Goal: Communication & Community: Answer question/provide support

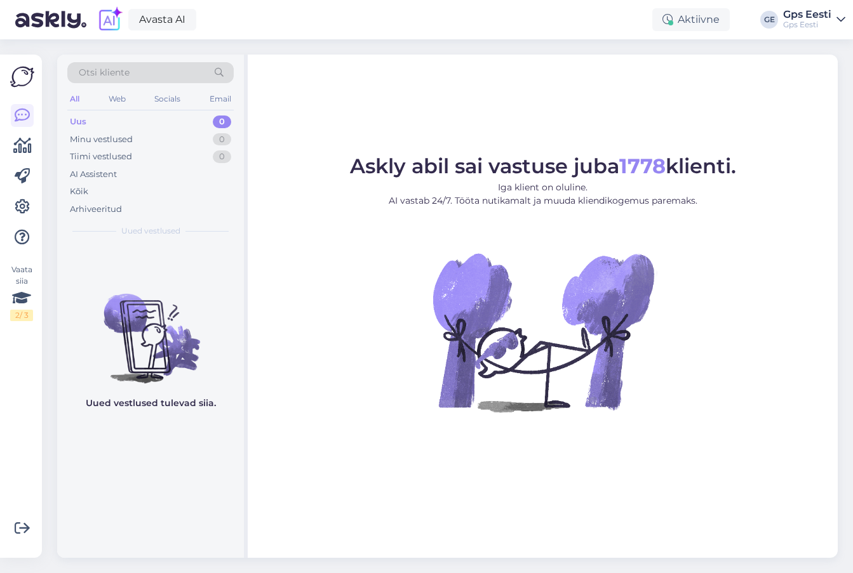
click at [368, 403] on figure "Askly abil sai vastuse juba 1778 klienti. Iga klient on oluline. AI vastab 24/7…" at bounding box center [542, 301] width 567 height 290
click at [150, 18] on link "Avasta AI" at bounding box center [162, 20] width 68 height 22
click at [385, 283] on figure "Askly abil sai vastuse juba 1778 klienti. Iga klient on oluline. AI vastab 24/7…" at bounding box center [542, 301] width 567 height 290
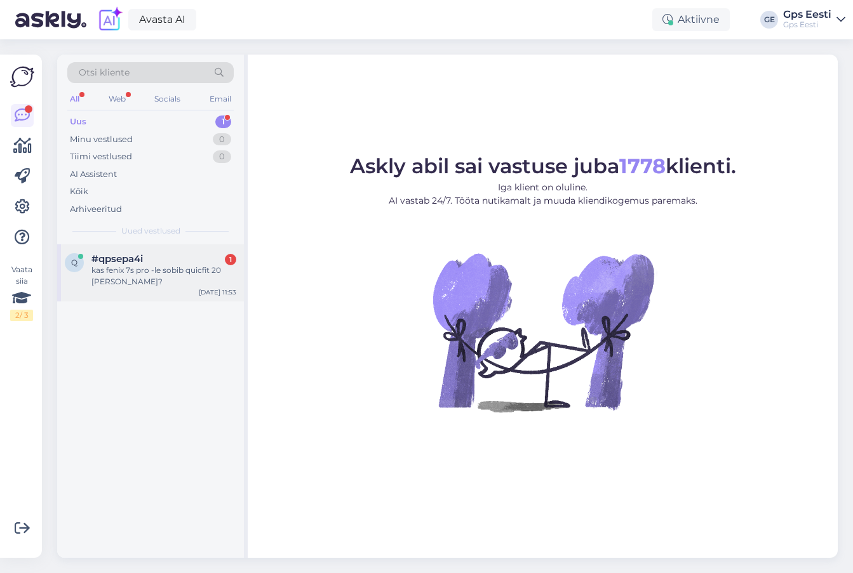
click at [138, 268] on div "kas fenix 7s pro -le sobib quicfit 20 rihm?" at bounding box center [163, 276] width 145 height 23
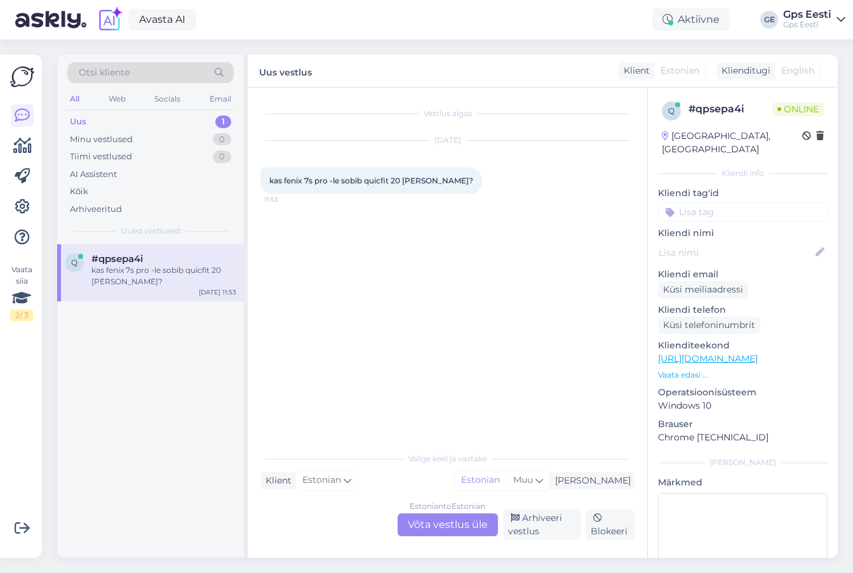
click at [437, 532] on div "Estonian to Estonian Võta vestlus üle" at bounding box center [447, 525] width 100 height 23
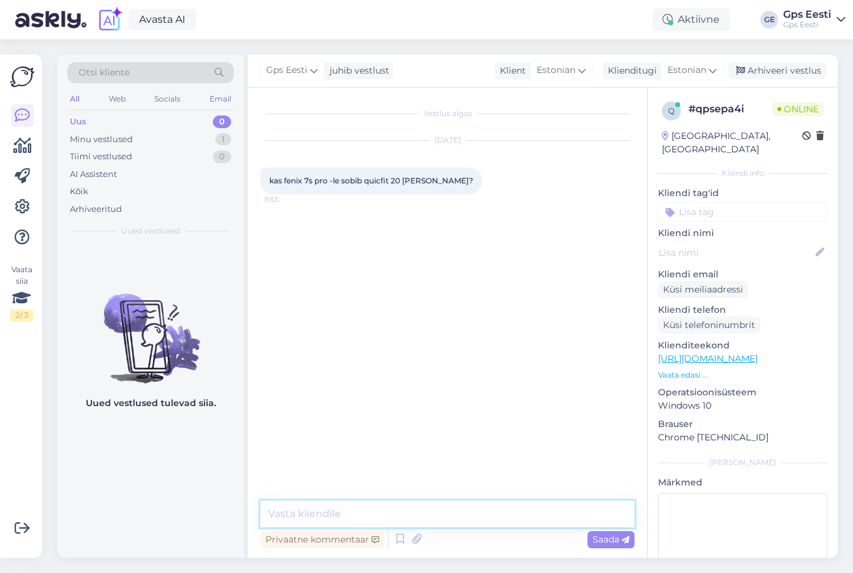
click at [415, 507] on textarea at bounding box center [447, 514] width 374 height 27
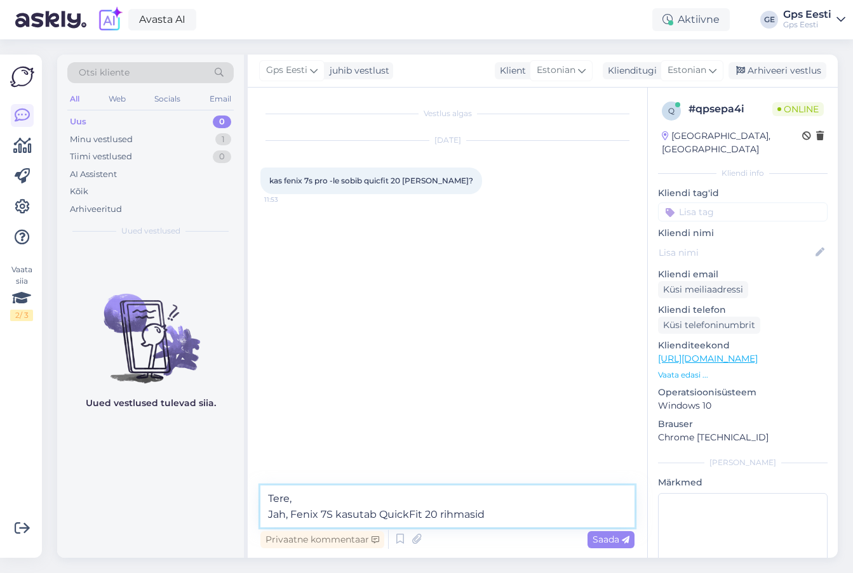
type textarea "Tere, Jah, Fenix 7S kasutab QuickFit 20 rihmasid."
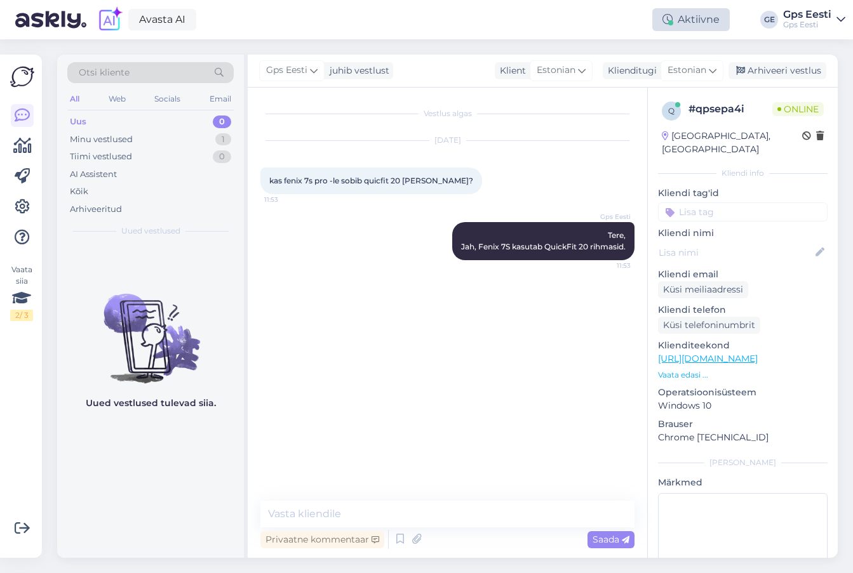
click at [689, 11] on div "Aktiivne" at bounding box center [690, 19] width 77 height 23
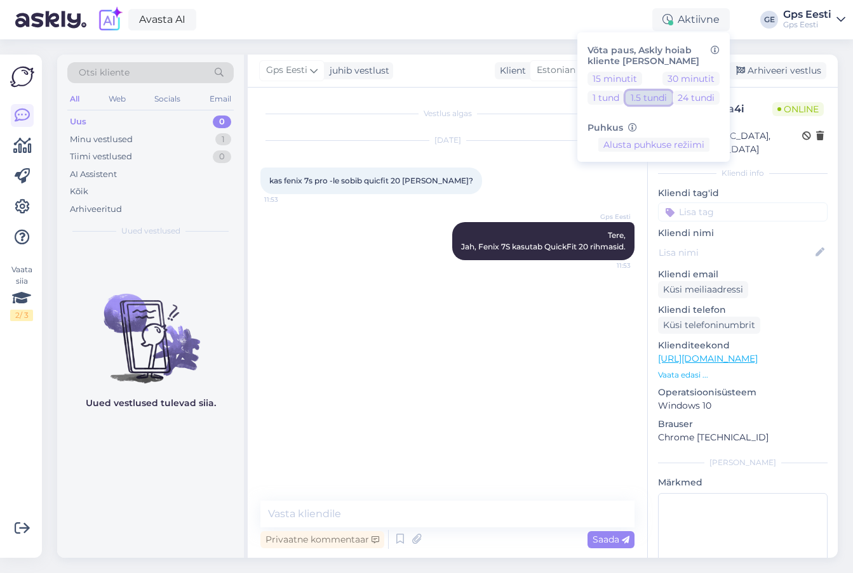
click at [646, 100] on button "1.5 tundi" at bounding box center [648, 98] width 46 height 14
click at [401, 420] on div "Vestlus algas Oct 9 2025 kas fenix 7s pro -le sobib quicfit 20 rihm? 11:53 Gps …" at bounding box center [452, 294] width 385 height 389
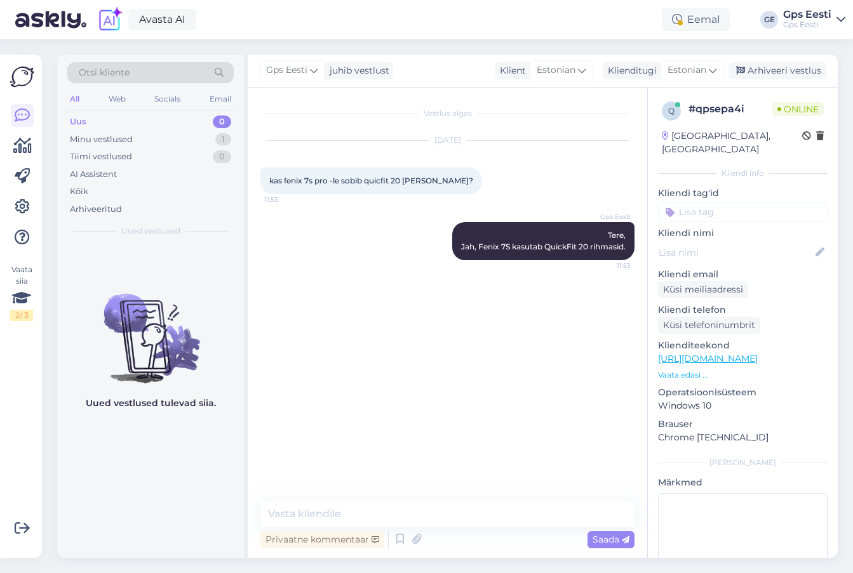
click at [734, 353] on link "https://www.gpseesti.ee/spordiks/kellarihmad/quickfit-20:silikoon-fog-graylaven…" at bounding box center [708, 358] width 100 height 11
click at [386, 401] on div "Vestlus algas Oct 9 2025 kas fenix 7s pro -le sobib quicfit 20 rihm? 11:53 Gps …" at bounding box center [452, 294] width 385 height 389
drag, startPoint x: 774, startPoint y: 67, endPoint x: 441, endPoint y: 0, distance: 339.3
click at [774, 67] on div "Arhiveeri vestlus" at bounding box center [777, 70] width 98 height 17
